Goal: Task Accomplishment & Management: Manage account settings

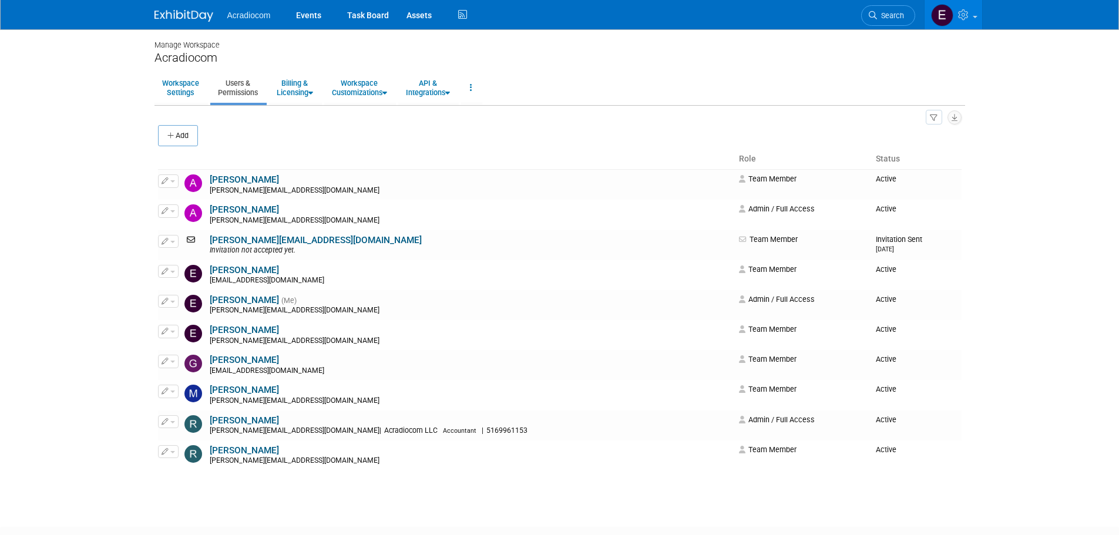
click at [197, 19] on img at bounding box center [183, 16] width 59 height 12
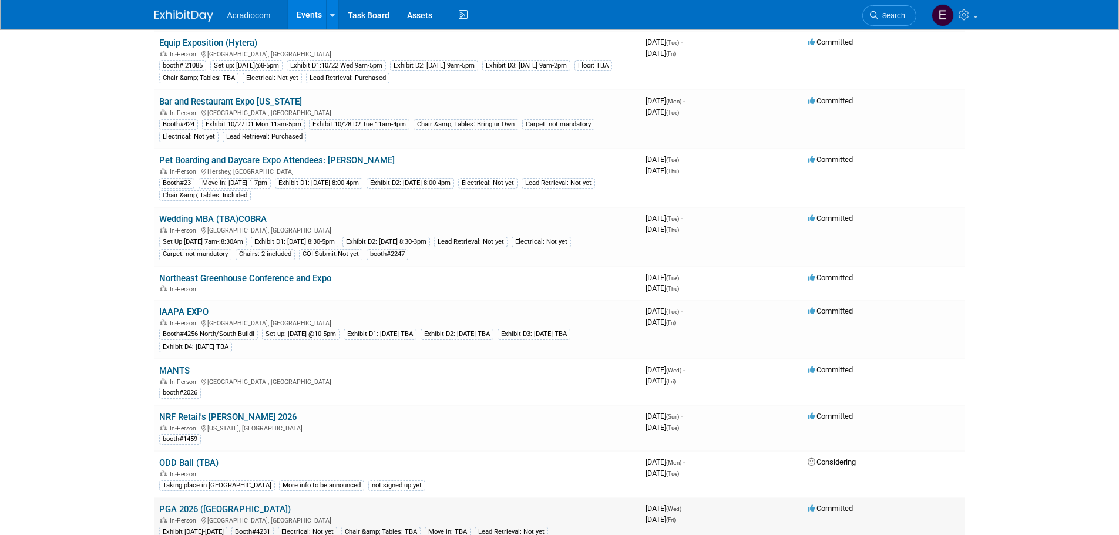
scroll to position [411, 0]
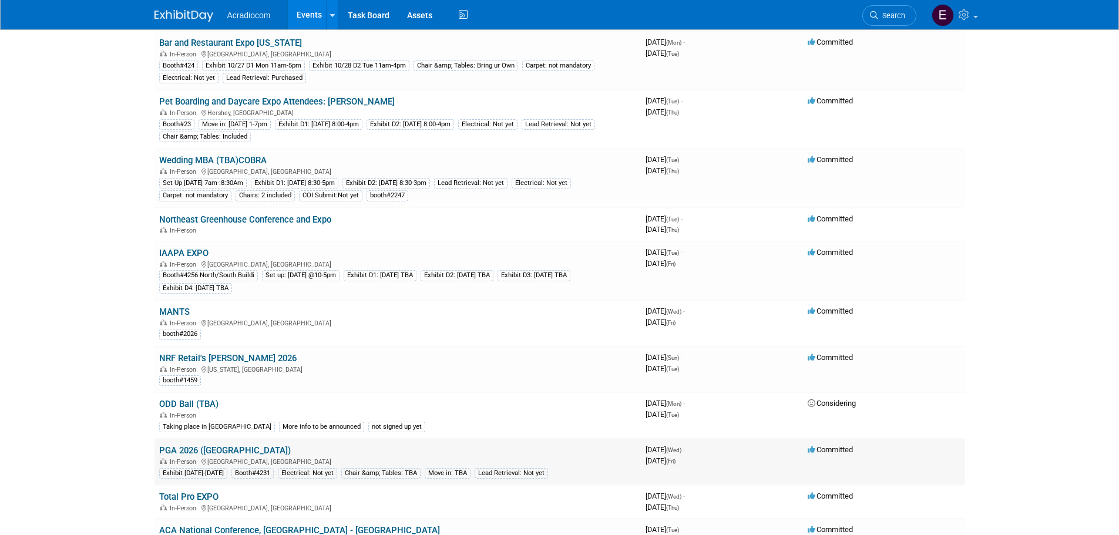
click at [209, 447] on link "PGA 2026 ([GEOGRAPHIC_DATA])" at bounding box center [225, 450] width 132 height 11
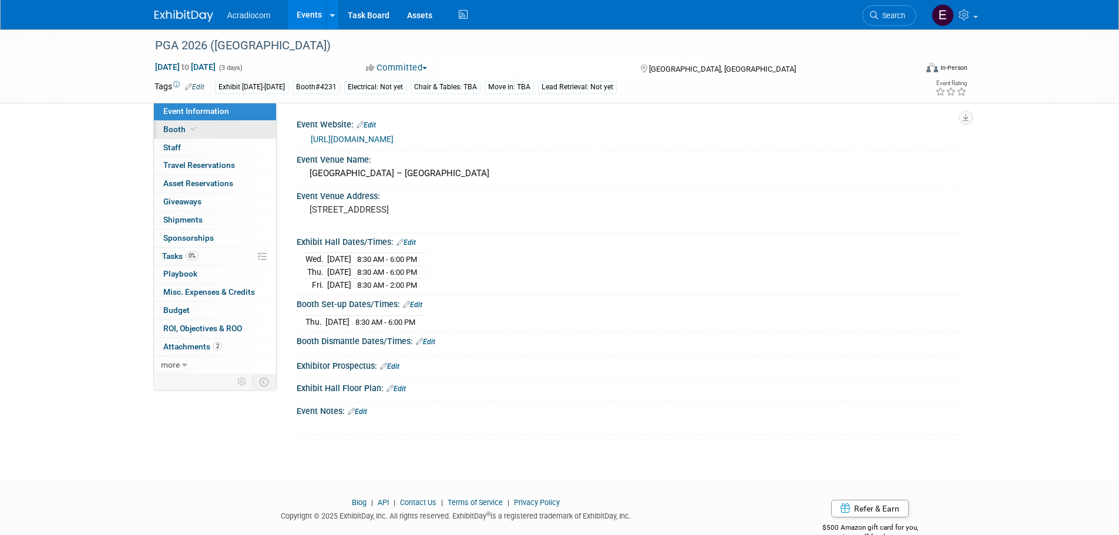
click at [203, 132] on link "Booth" at bounding box center [215, 130] width 122 height 18
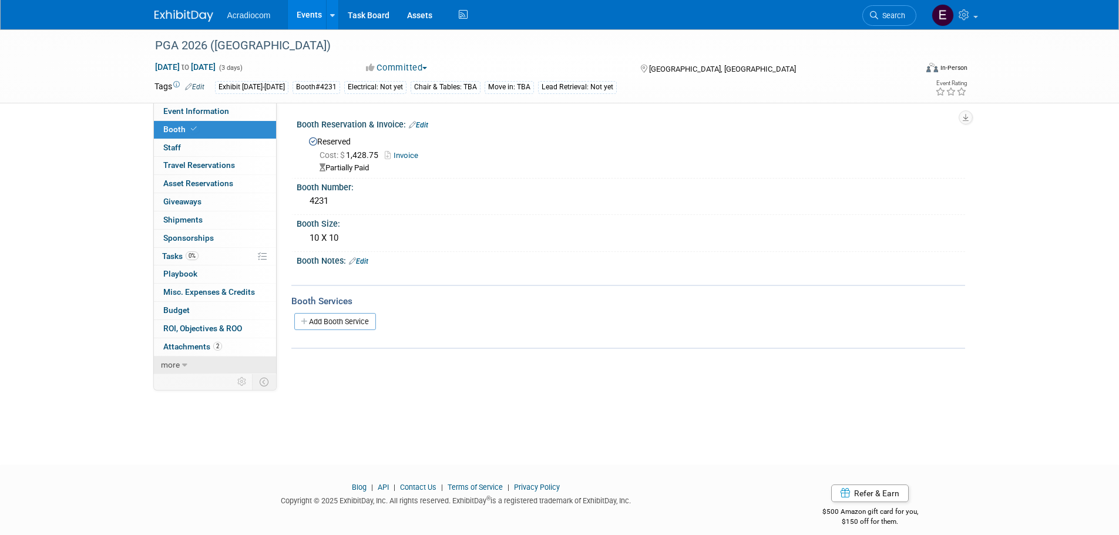
click at [192, 361] on link "more" at bounding box center [215, 366] width 122 height 18
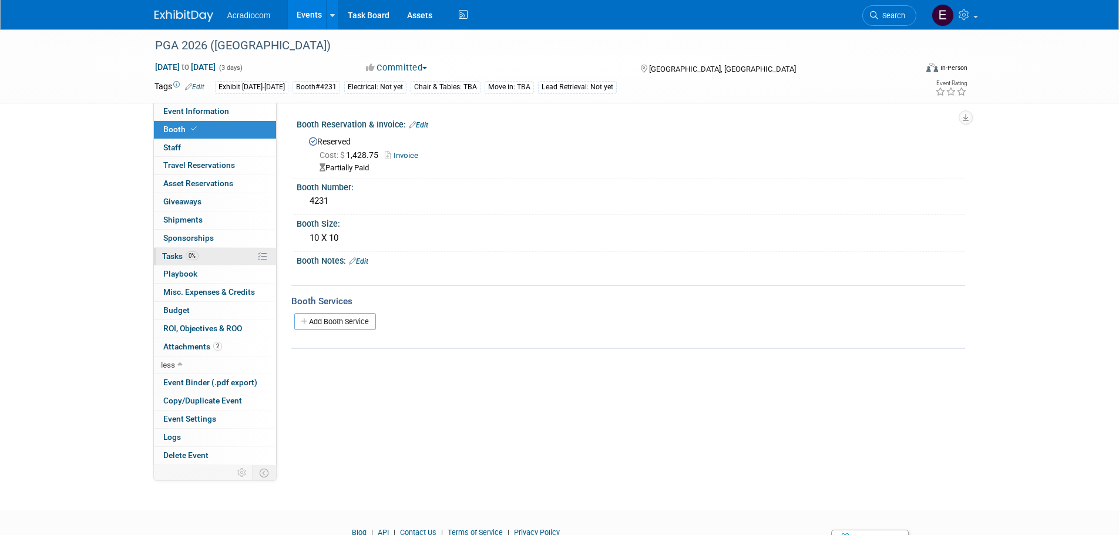
click at [189, 255] on span "0%" at bounding box center [192, 255] width 13 height 9
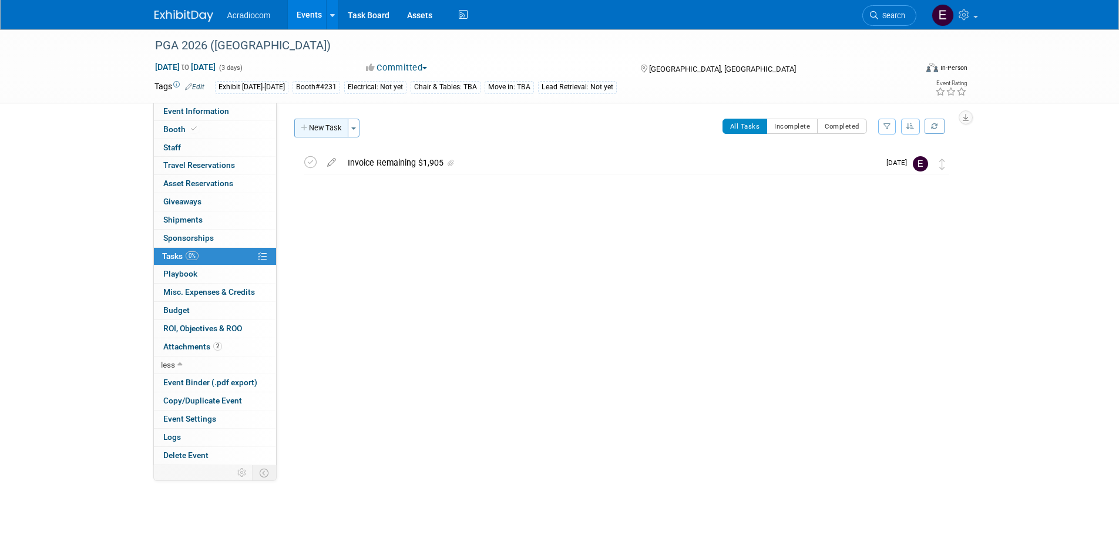
click at [315, 121] on button "New Task" at bounding box center [321, 128] width 54 height 19
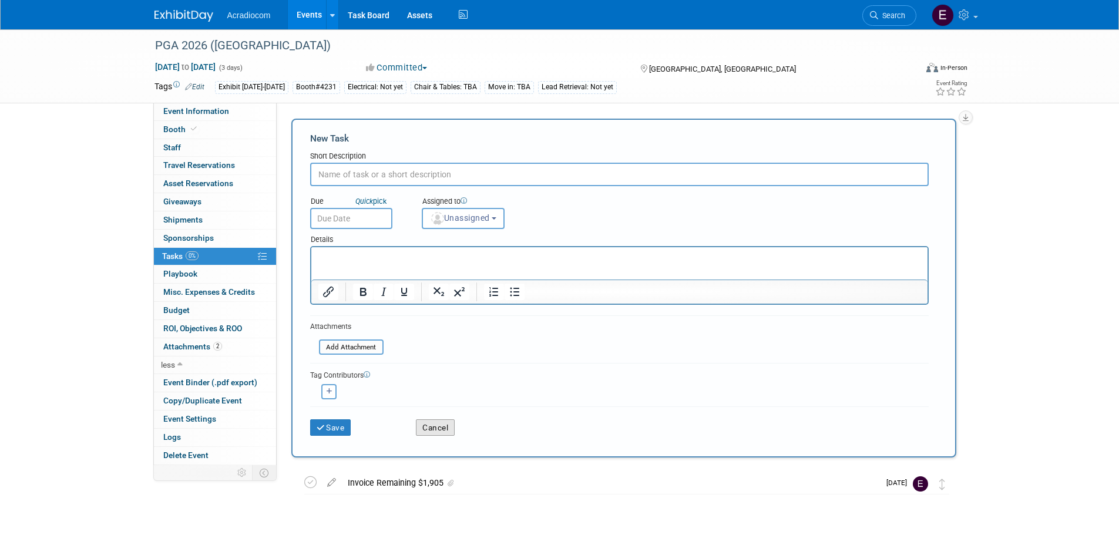
click at [435, 424] on button "Cancel" at bounding box center [435, 427] width 39 height 16
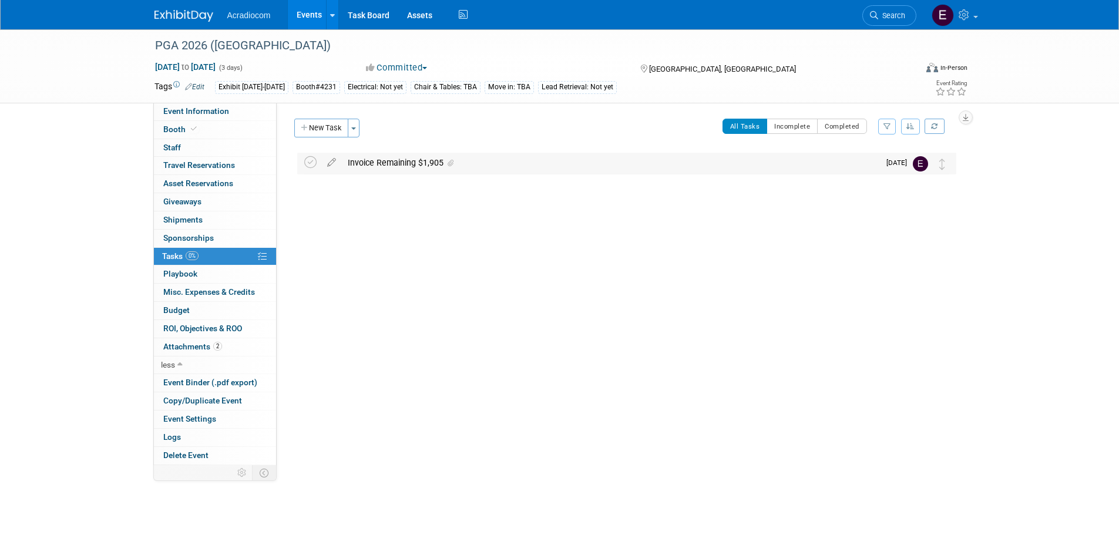
click at [365, 168] on div "Invoice Remaining $1,905" at bounding box center [610, 163] width 537 height 20
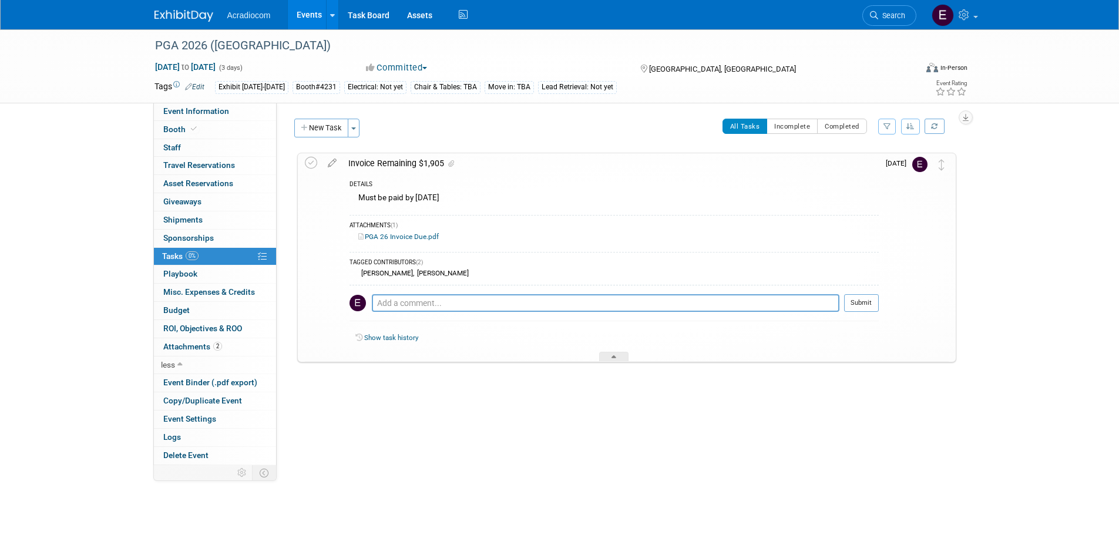
click at [365, 169] on div "Invoice Remaining $1,905" at bounding box center [610, 163] width 536 height 20
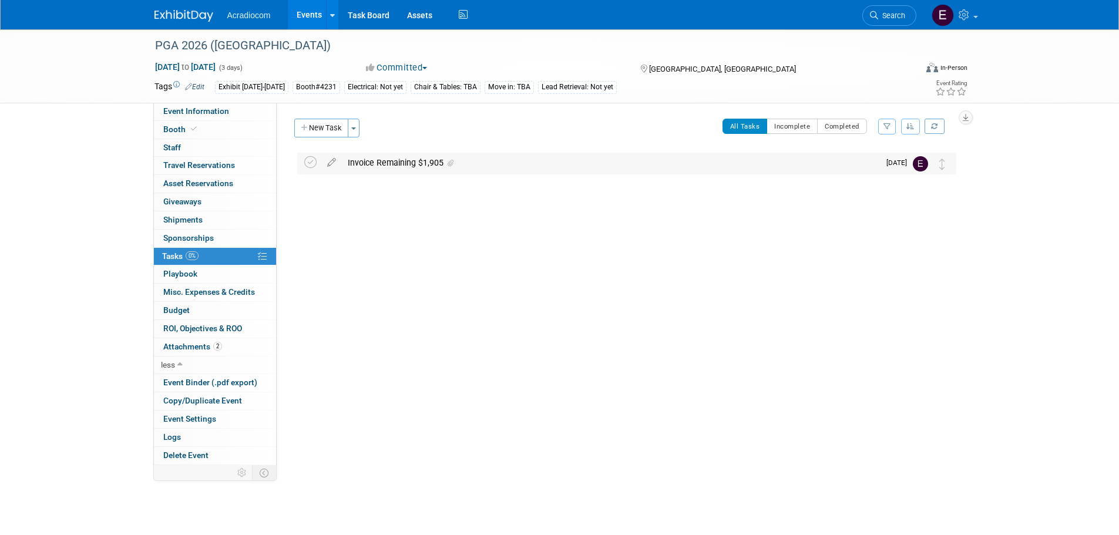
click at [392, 165] on div "Invoice Remaining $1,905" at bounding box center [610, 163] width 537 height 20
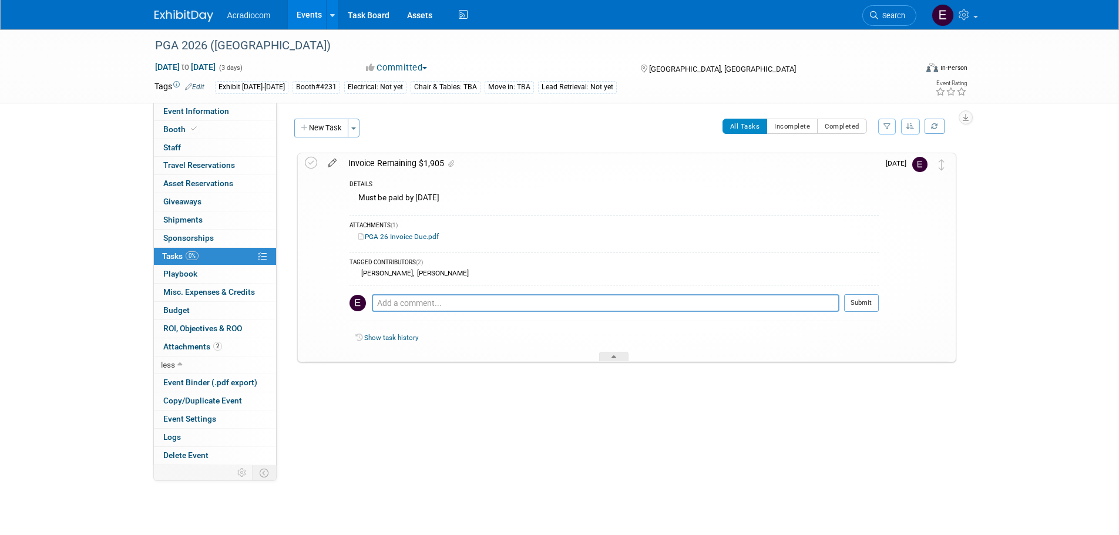
click at [337, 160] on icon at bounding box center [332, 160] width 21 height 15
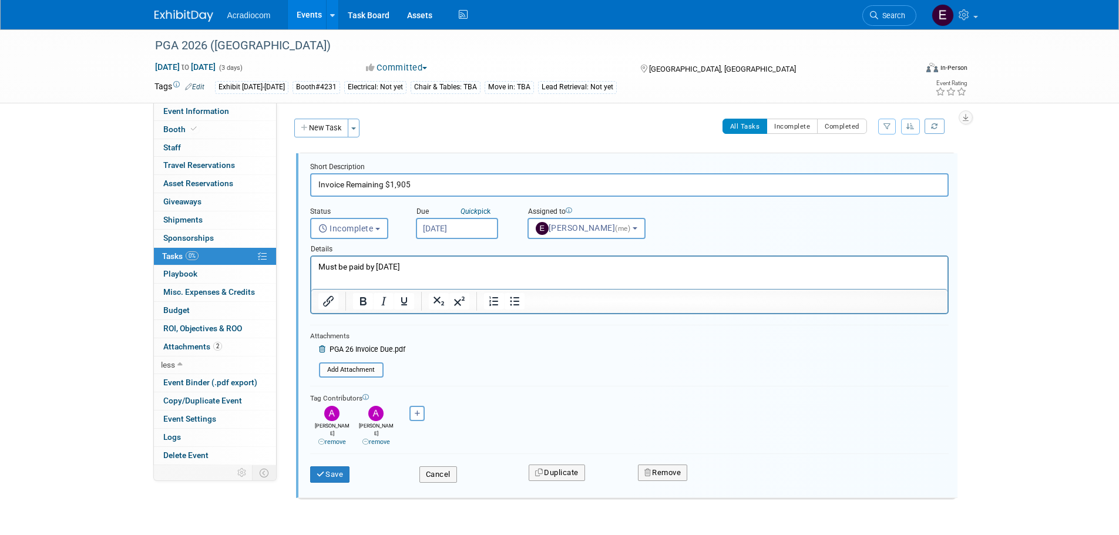
click at [321, 265] on p "Must be paid by October 25th" at bounding box center [629, 266] width 623 height 11
click at [428, 271] on p "Must be paid by October 25th" at bounding box center [629, 266] width 623 height 11
click at [464, 231] on input "Oct 20, 2025" at bounding box center [457, 228] width 82 height 21
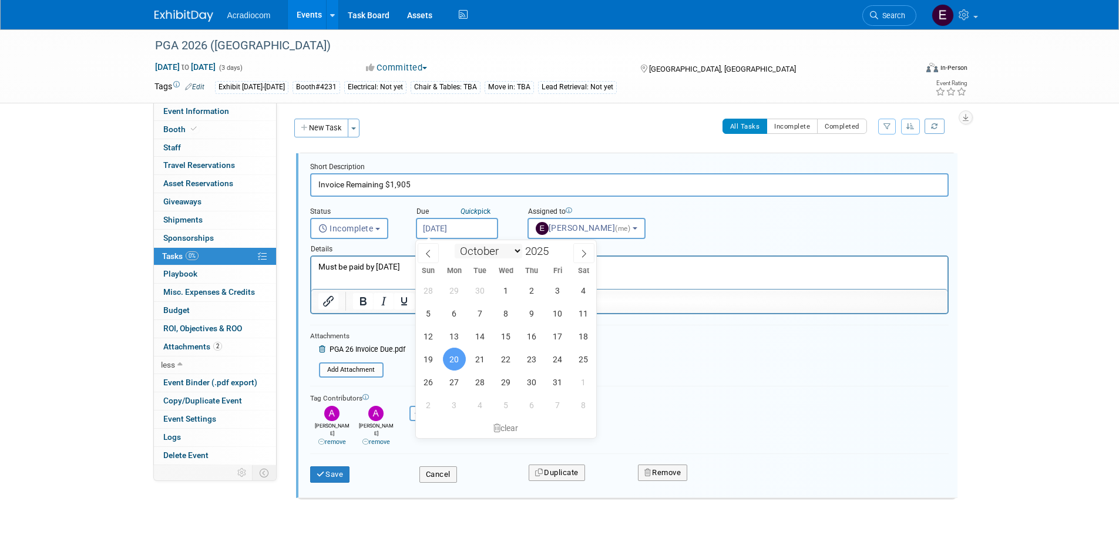
click at [479, 250] on select "January February March April May June July August September October November De…" at bounding box center [489, 251] width 68 height 15
select select "8"
click at [455, 244] on select "January February March April May June July August September October November De…" at bounding box center [489, 251] width 68 height 15
click at [577, 332] on span "20" at bounding box center [583, 336] width 23 height 23
type input "Sep 20, 2025"
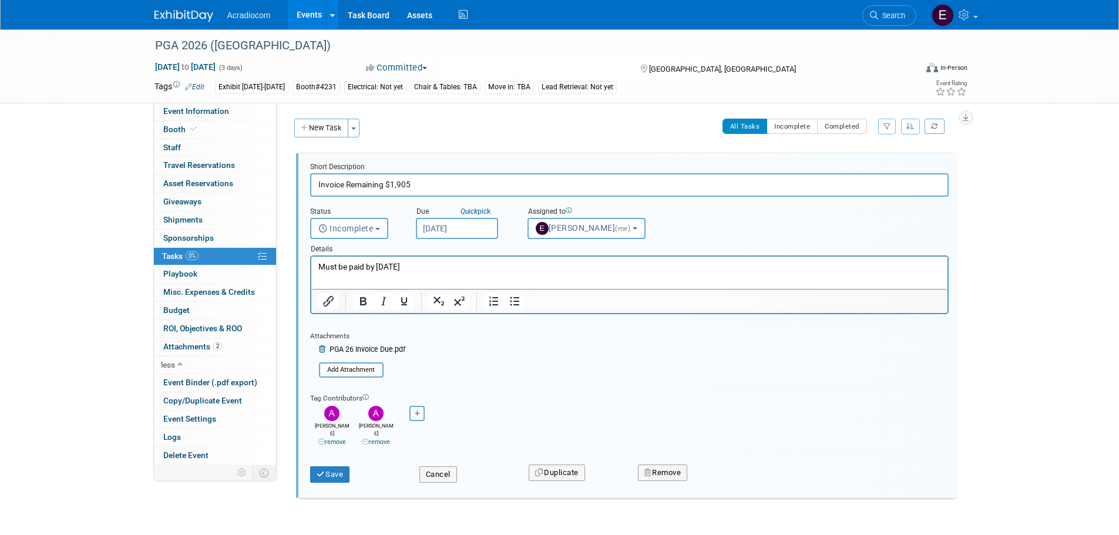
click at [499, 267] on p "Must be paid by October 25th" at bounding box center [629, 266] width 623 height 11
click at [424, 268] on p "Must be paid by October 25th. update to Sep 20th" at bounding box center [629, 266] width 623 height 11
click at [418, 277] on p "update to Sep 20th" at bounding box center [629, 278] width 623 height 11
click at [409, 278] on p "update to Sep 20th 8/27" at bounding box center [629, 278] width 623 height 11
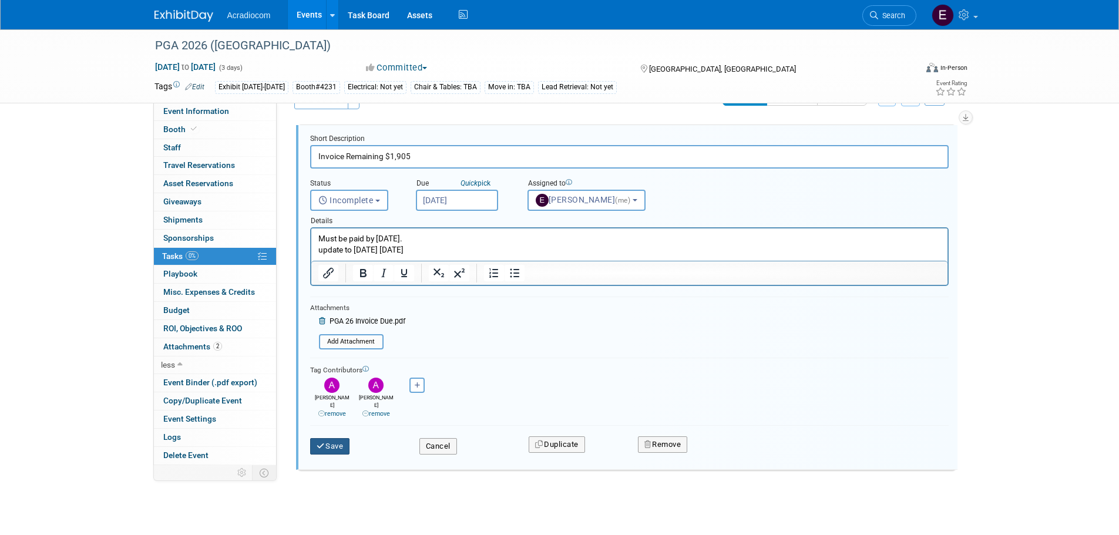
click at [338, 442] on button "Save" at bounding box center [330, 446] width 40 height 16
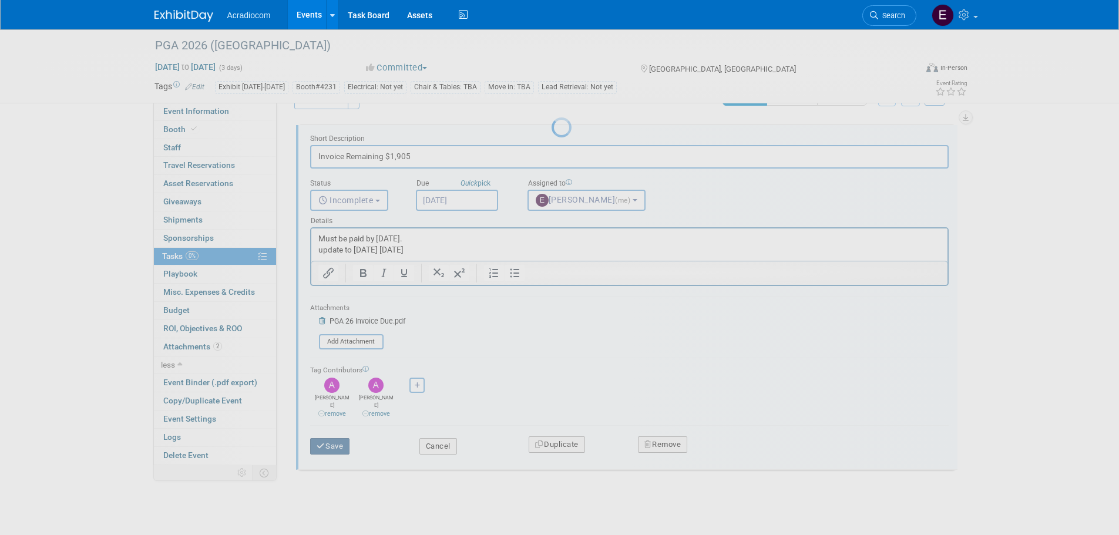
scroll to position [0, 0]
